Goal: Complete application form

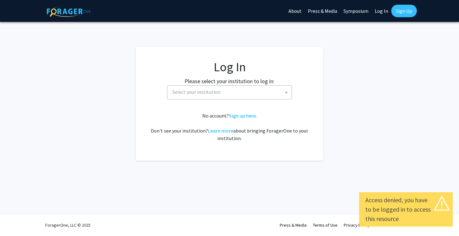
select select
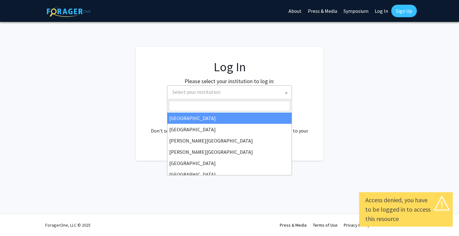
click at [220, 96] on span "Select your institution" at bounding box center [231, 92] width 122 height 13
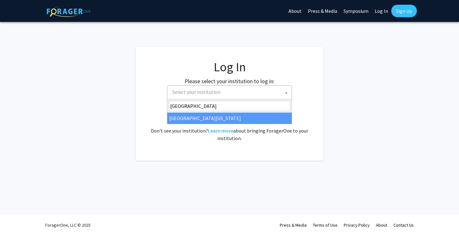
type input "[GEOGRAPHIC_DATA]"
select select "31"
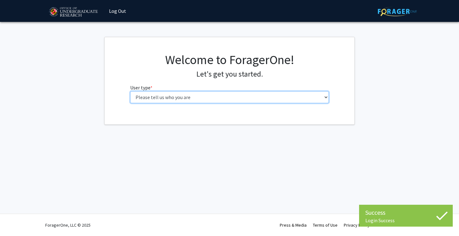
click at [180, 99] on select "Please tell us who you are Undergraduate Student Master's Student Doctoral Cand…" at bounding box center [229, 97] width 199 height 12
select select "1: undergrad"
click at [130, 91] on select "Please tell us who you are Undergraduate Student Master's Student Doctoral Cand…" at bounding box center [229, 97] width 199 height 12
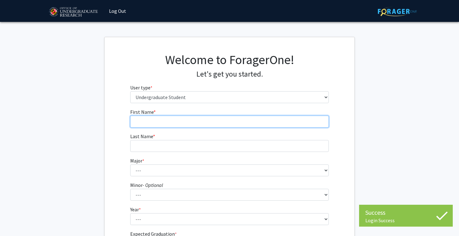
click at [171, 117] on input "First Name * required" at bounding box center [229, 122] width 199 height 12
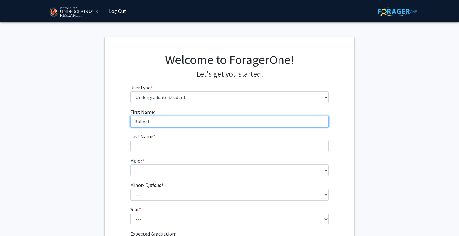
type input "Raheal"
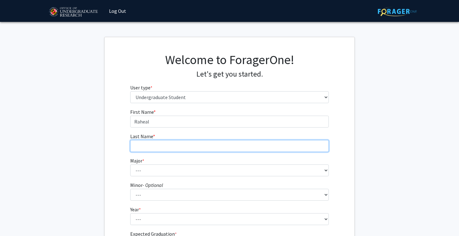
click at [145, 147] on input "Last Name * required" at bounding box center [229, 146] width 199 height 12
type input "Teferi"
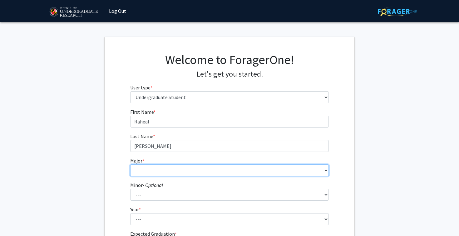
click at [139, 172] on select "--- Accounting Aerospace Engineering African American and Africana Studies Agri…" at bounding box center [229, 170] width 199 height 12
select select "56: 2357"
click at [130, 164] on select "--- Accounting Aerospace Engineering African American and Africana Studies Agri…" at bounding box center [229, 170] width 199 height 12
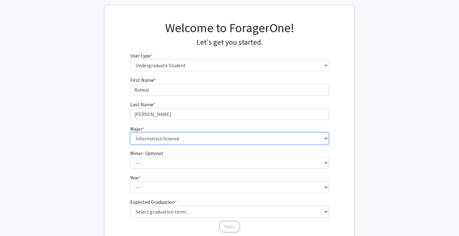
scroll to position [32, 0]
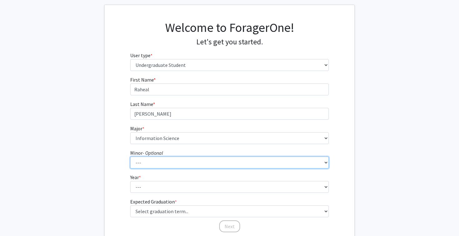
click at [150, 165] on select "--- Actuarial Mathematics Advanced Cybersecurity Experience for Students Africa…" at bounding box center [229, 162] width 199 height 12
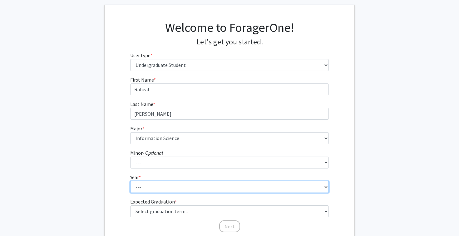
click at [147, 190] on select "--- First-year Sophomore Junior Senior Postbaccalaureate Certificate" at bounding box center [229, 187] width 199 height 12
select select "3: junior"
click at [130, 181] on select "--- First-year Sophomore Junior Senior Postbaccalaureate Certificate" at bounding box center [229, 187] width 199 height 12
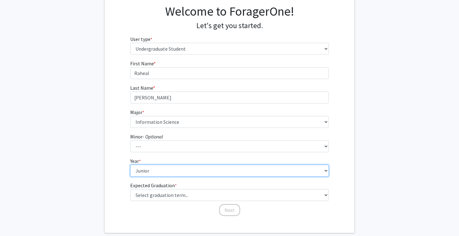
scroll to position [56, 0]
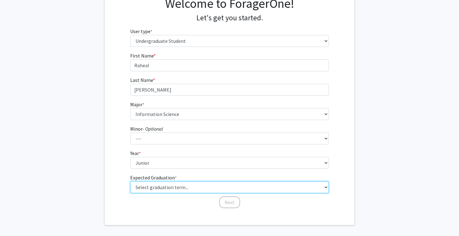
click at [149, 190] on select "Select graduation term... Spring 2025 Summer 2025 Fall 2025 Winter 2025 Spring …" at bounding box center [229, 187] width 199 height 12
select select "9: spring_2027"
click at [130, 181] on select "Select graduation term... Spring 2025 Summer 2025 Fall 2025 Winter 2025 Spring …" at bounding box center [229, 187] width 199 height 12
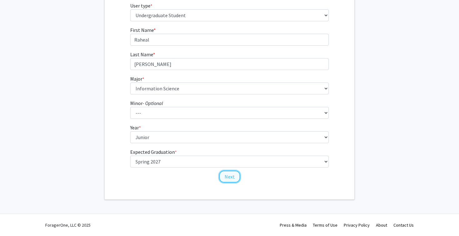
click at [224, 176] on button "Next" at bounding box center [229, 177] width 21 height 12
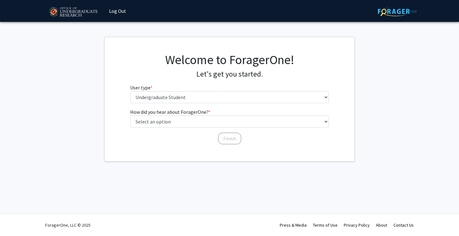
scroll to position [0, 0]
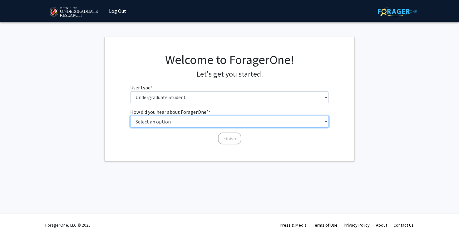
click at [181, 121] on select "Select an option Peer/student recommendation Faculty/staff recommendation Unive…" at bounding box center [229, 122] width 199 height 12
select select "2: faculty_recommendation"
click at [130, 116] on select "Select an option Peer/student recommendation Faculty/staff recommendation Unive…" at bounding box center [229, 122] width 199 height 12
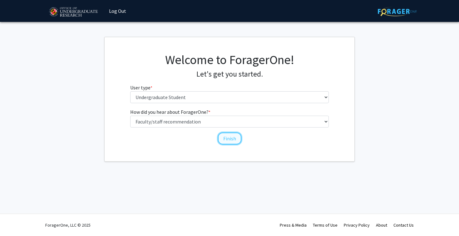
click at [223, 138] on button "Finish" at bounding box center [229, 138] width 23 height 12
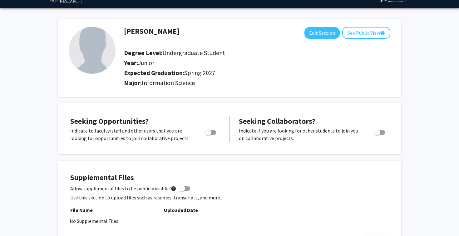
scroll to position [20, 0]
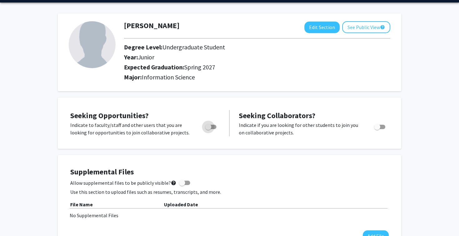
click at [205, 126] on label "Toggle" at bounding box center [210, 126] width 14 height 7
click at [208, 129] on input "Are you actively seeking opportunities?" at bounding box center [208, 129] width 0 height 0
checkbox input "true"
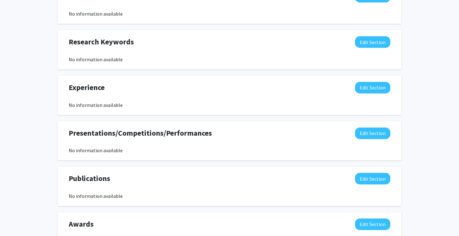
scroll to position [313, 0]
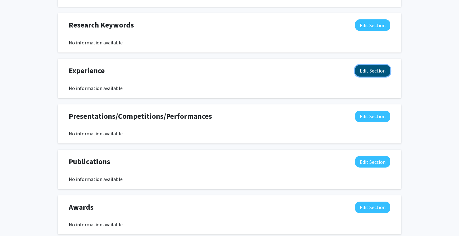
click at [362, 75] on button "Edit Section" at bounding box center [372, 71] width 35 height 12
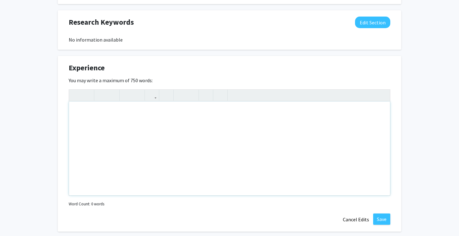
scroll to position [111, 0]
